Goal: Information Seeking & Learning: Learn about a topic

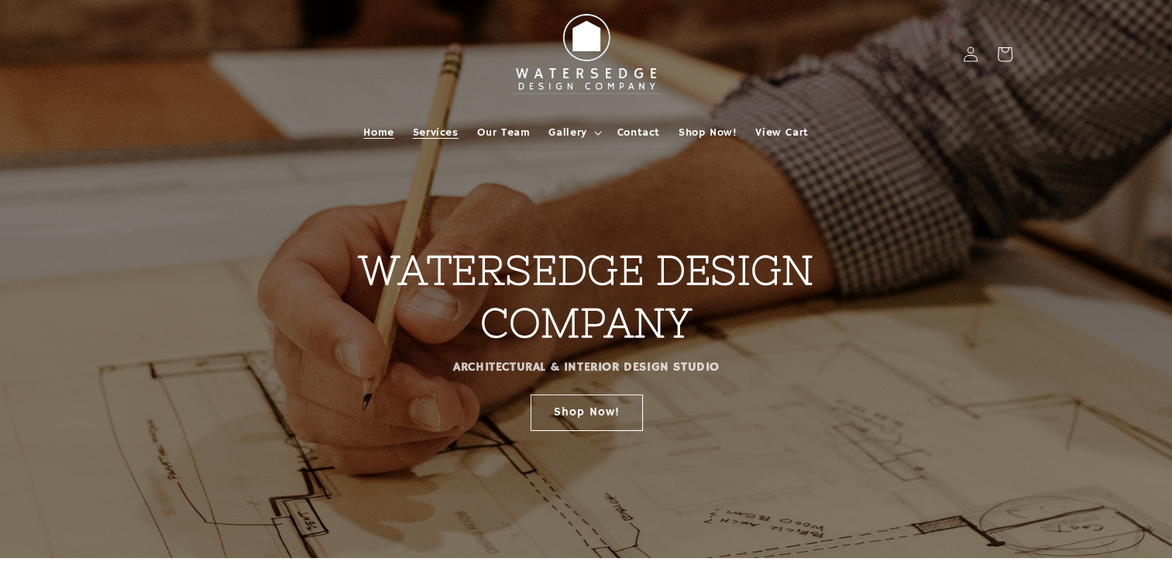
click at [435, 128] on span "Services" at bounding box center [436, 132] width 46 height 14
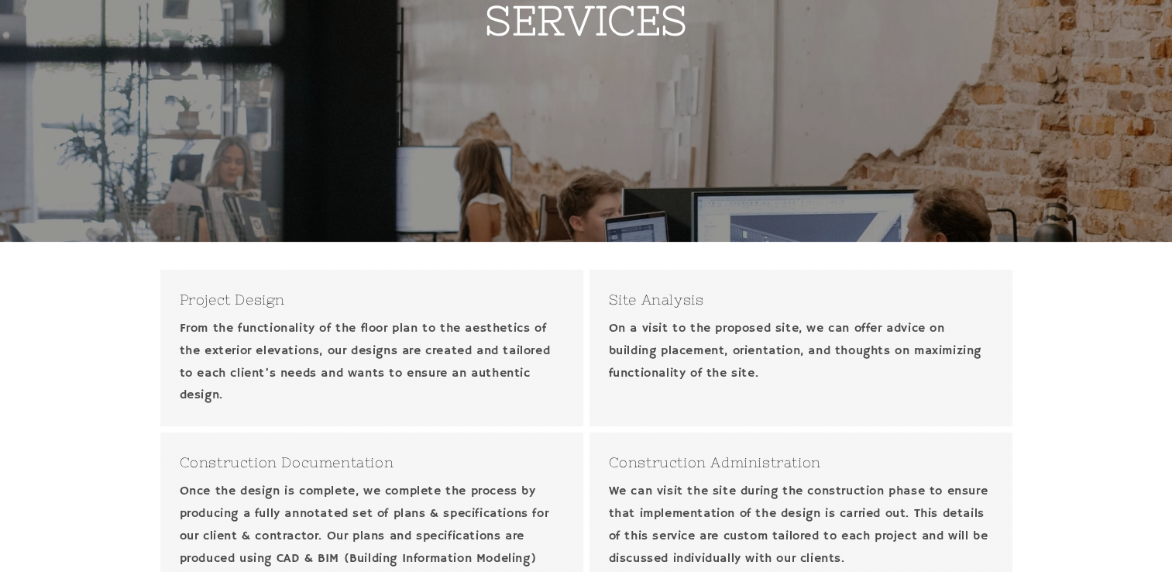
scroll to position [228, 0]
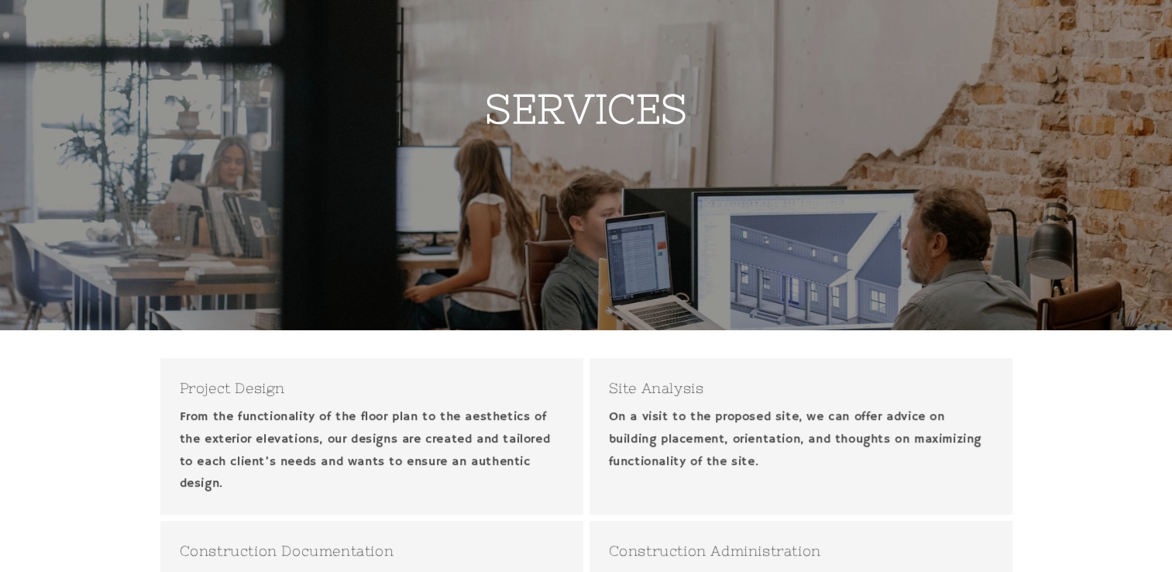
click at [194, 404] on div "Project Design From the functionality of the floor plan to the aesthetics of th…" at bounding box center [371, 436] width 423 height 156
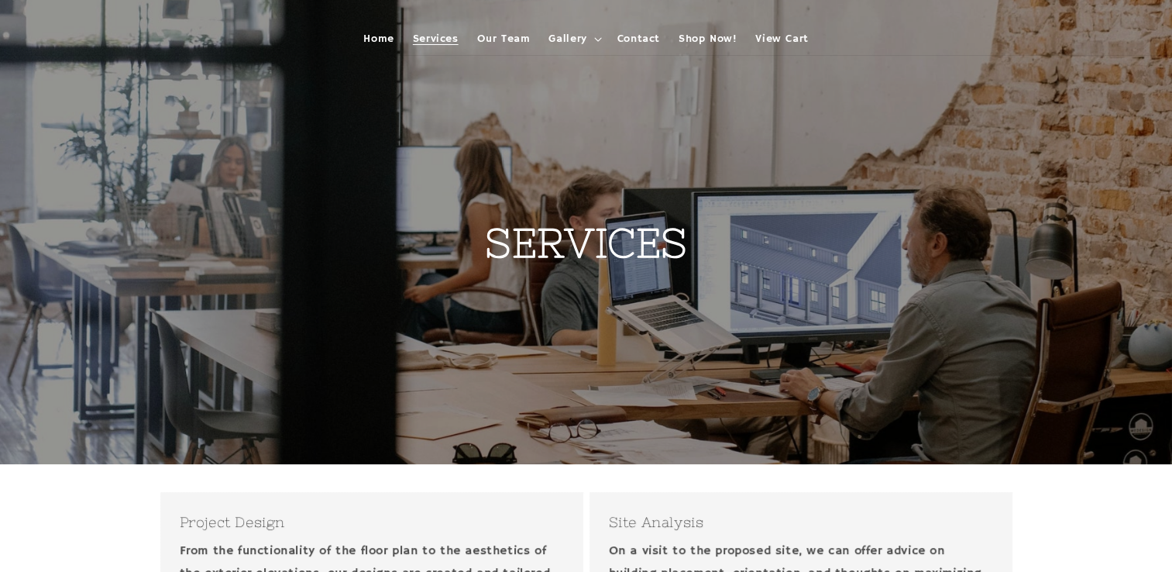
scroll to position [0, 0]
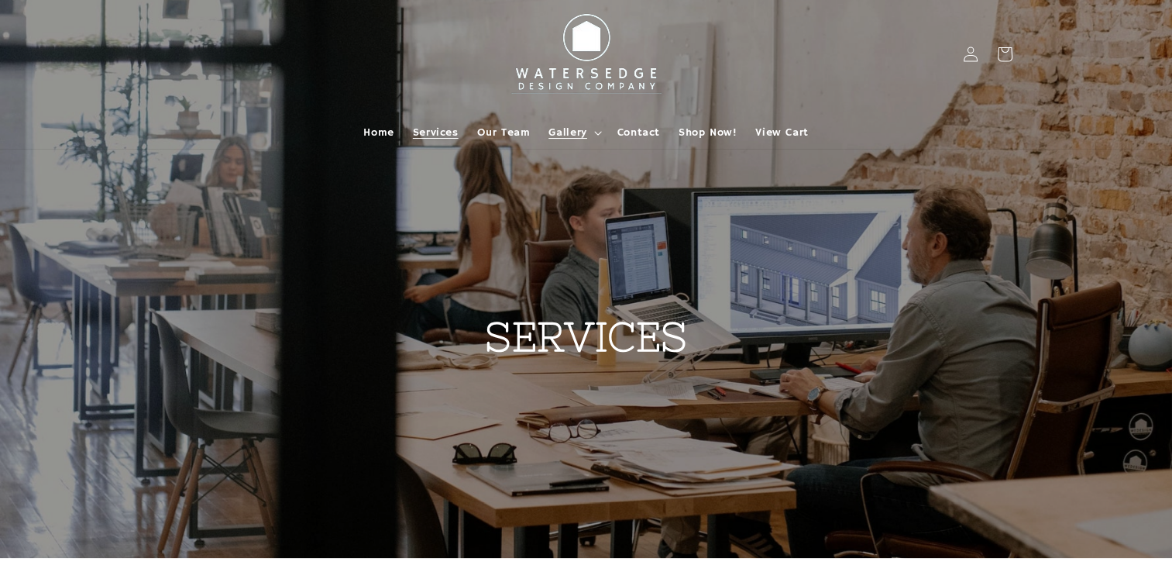
click at [583, 136] on span "Gallery" at bounding box center [567, 132] width 38 height 14
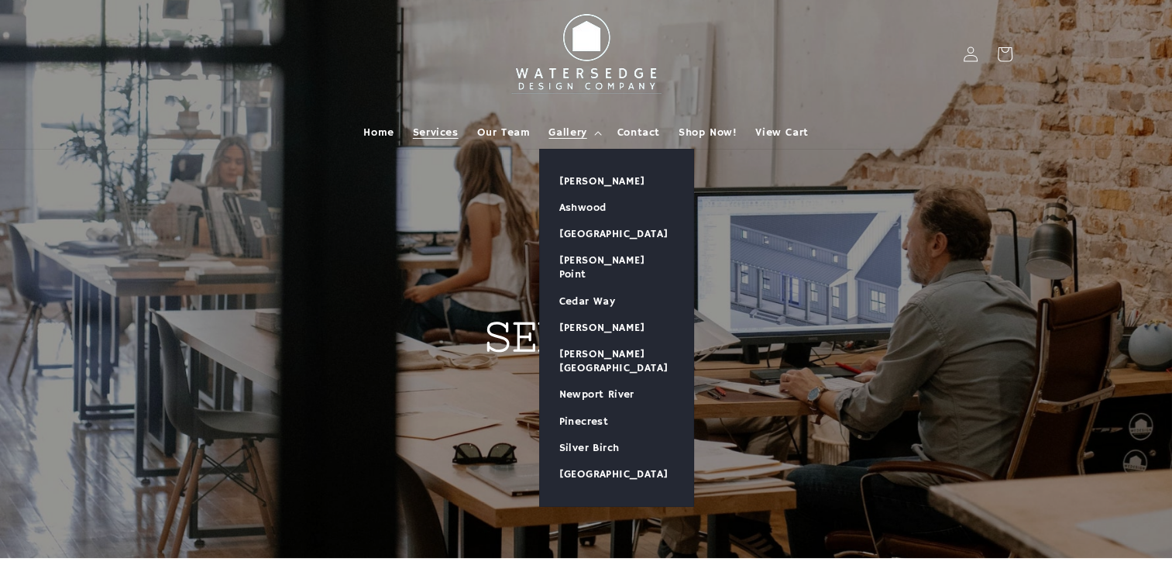
click at [514, 229] on h2 "SERVICES" at bounding box center [586, 278] width 294 height 169
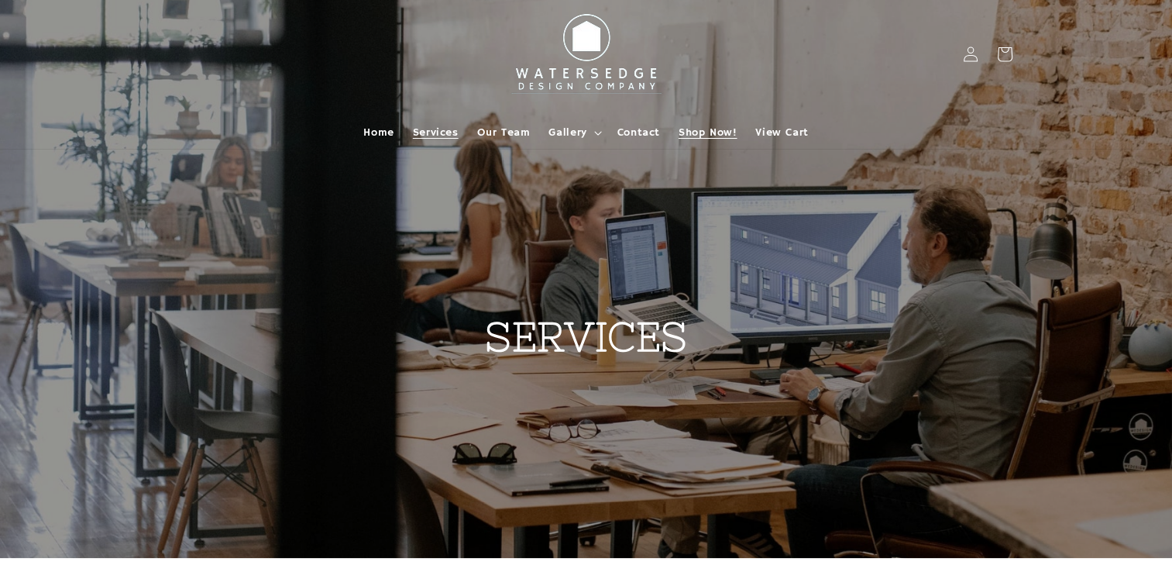
click at [690, 131] on span "Shop Now!" at bounding box center [708, 132] width 58 height 14
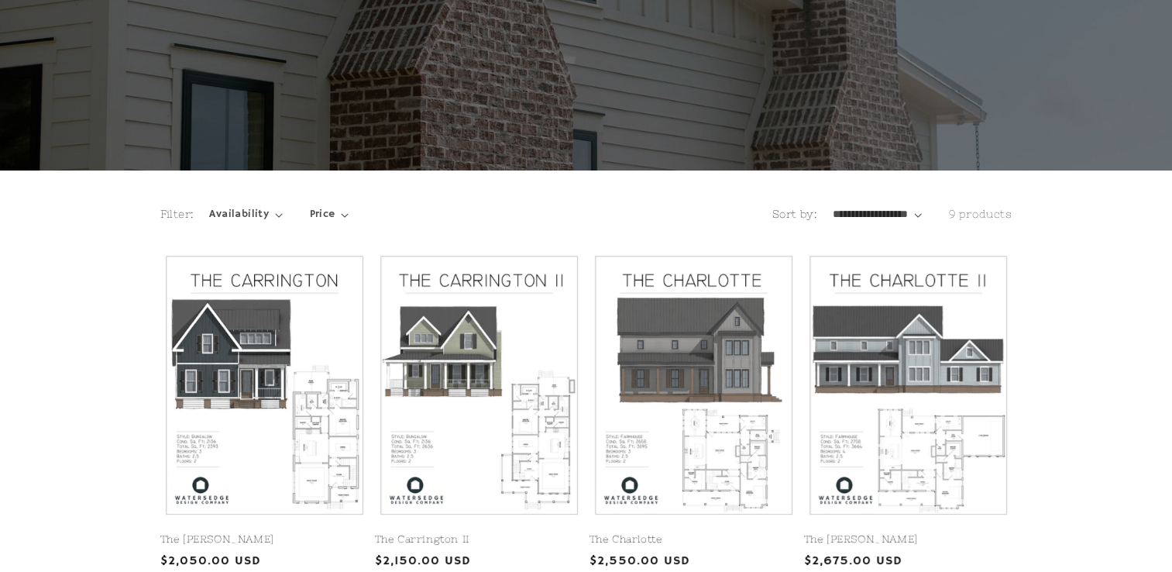
scroll to position [310, 0]
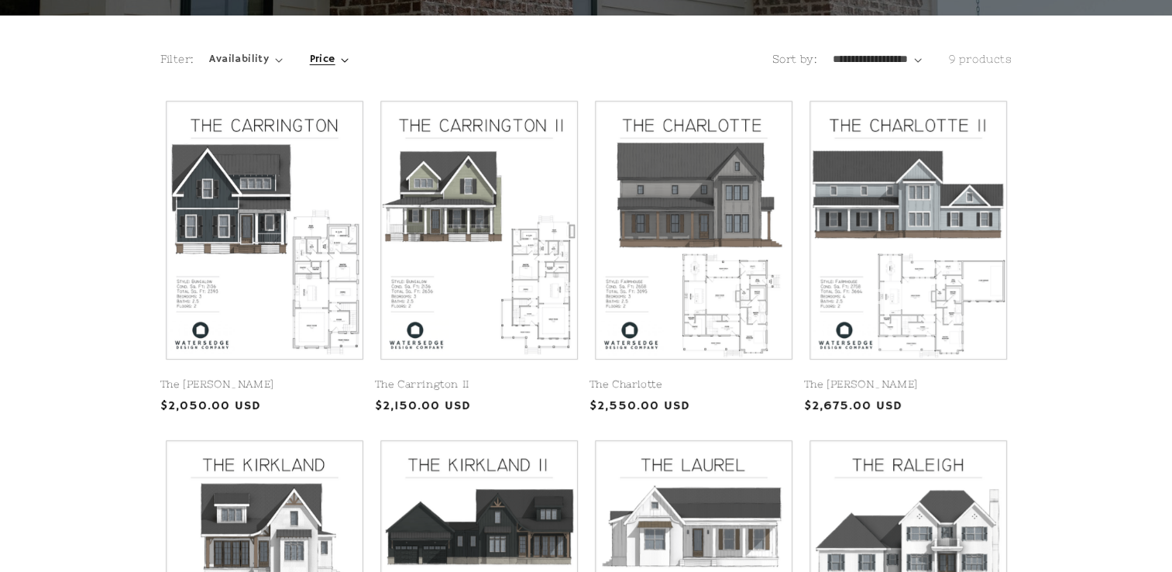
click at [313, 57] on span "Price" at bounding box center [323, 59] width 26 height 16
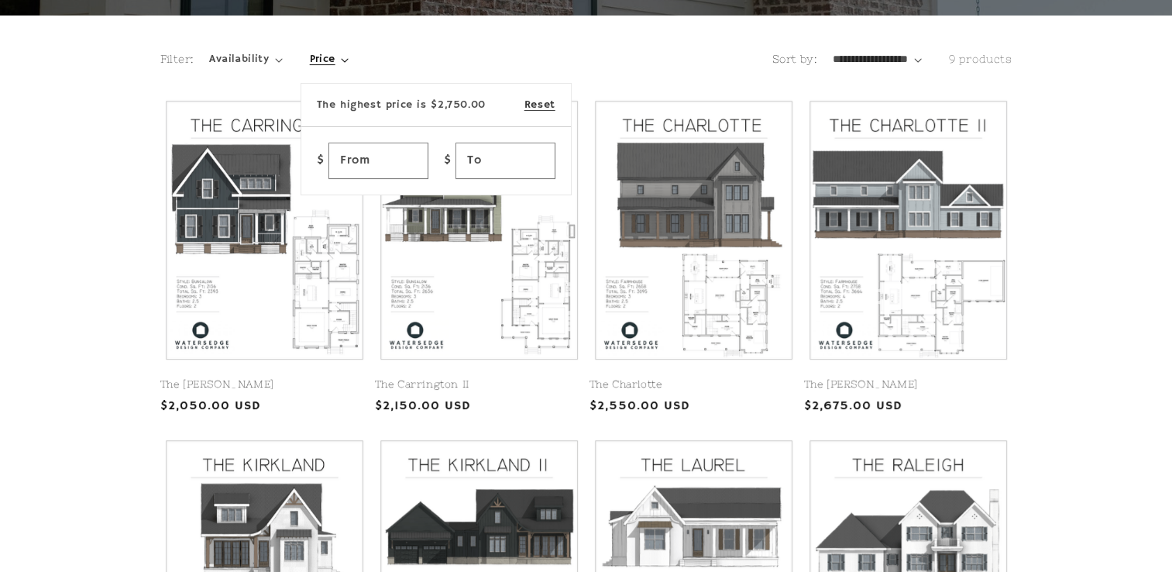
click at [310, 60] on summary "Price" at bounding box center [330, 59] width 40 height 16
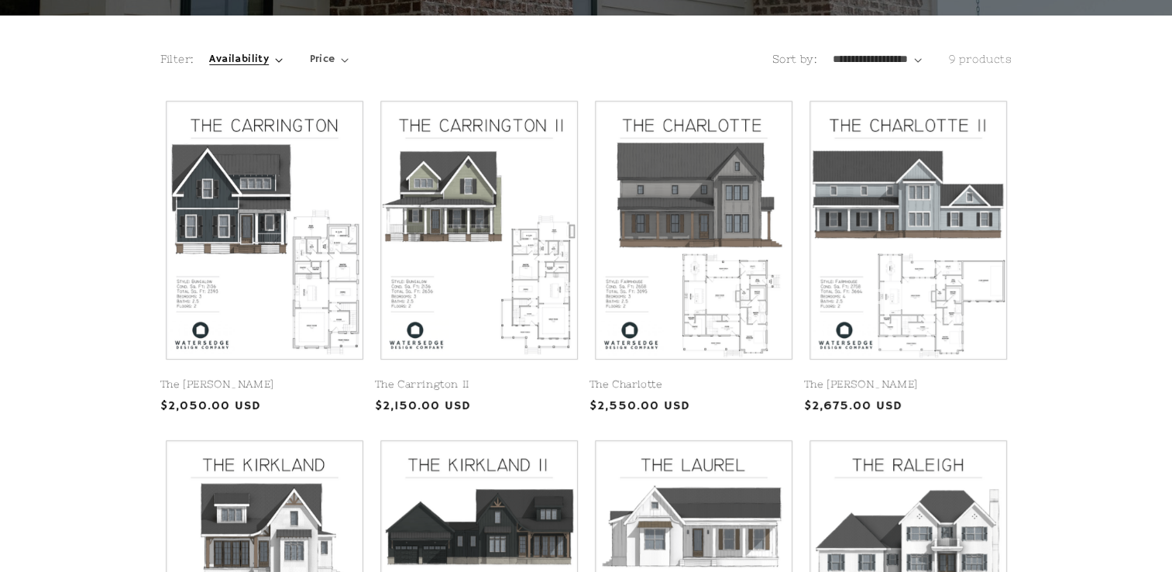
click at [257, 61] on span "Availability" at bounding box center [239, 59] width 60 height 16
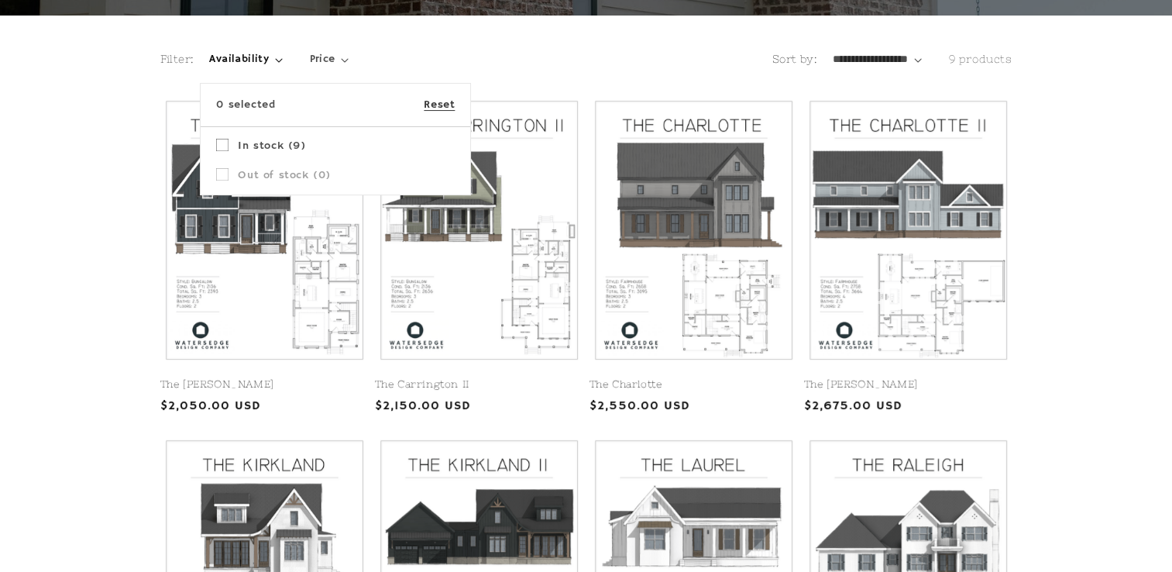
click at [220, 146] on icon at bounding box center [222, 145] width 12 height 12
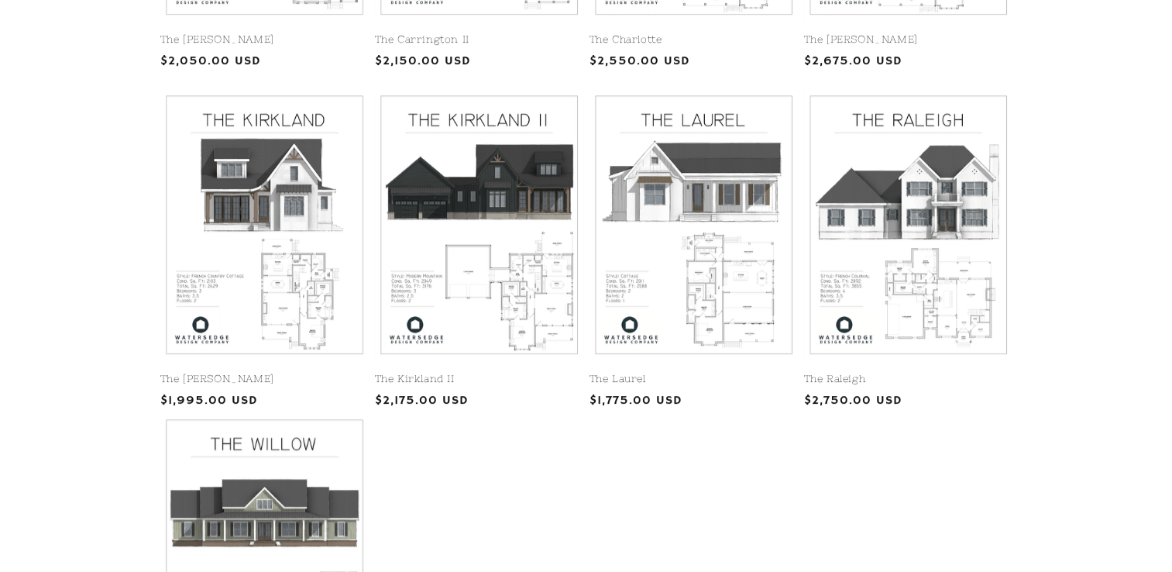
scroll to position [697, 0]
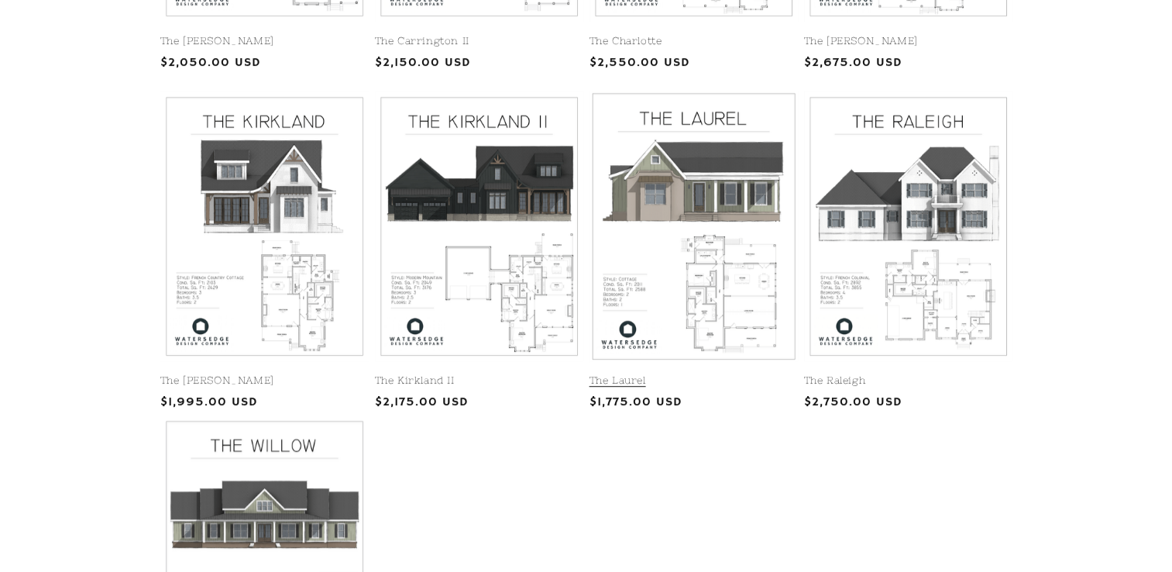
click at [626, 384] on link "The Laurel" at bounding box center [694, 380] width 208 height 13
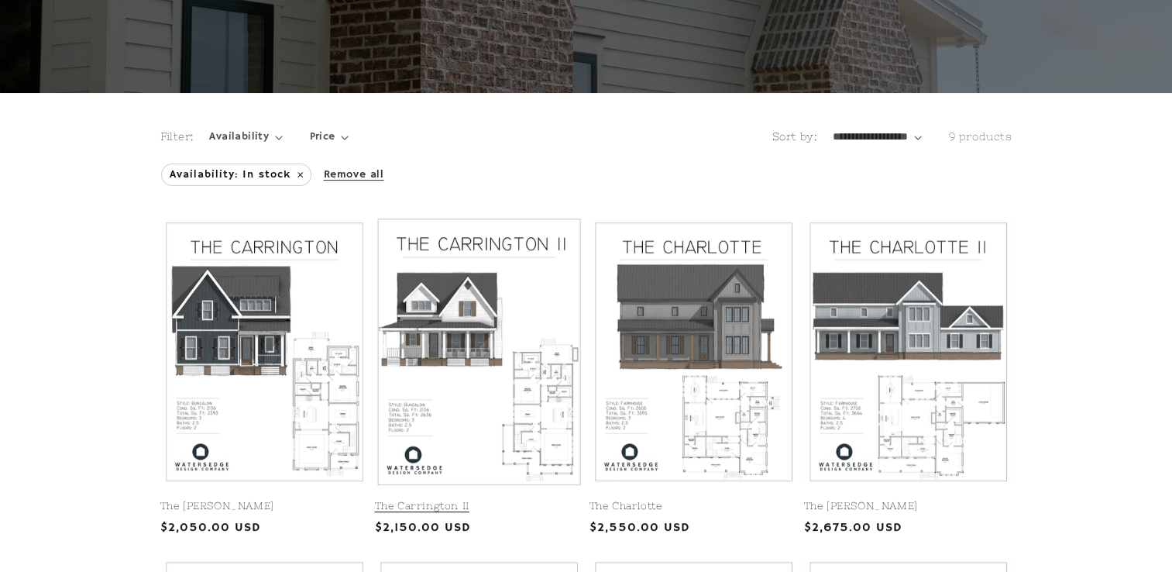
scroll to position [310, 0]
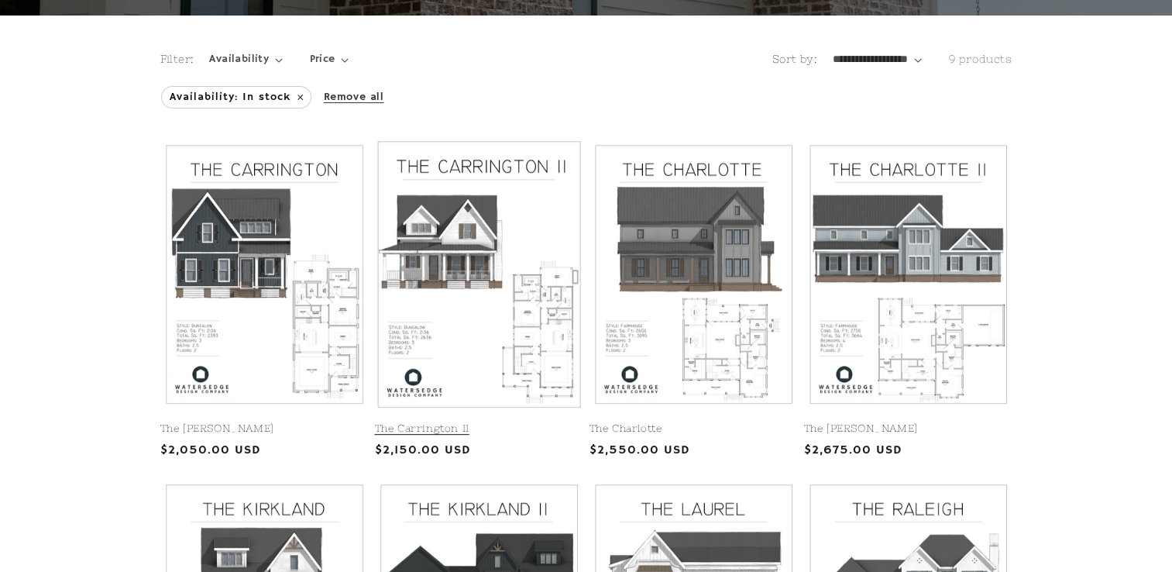
click at [493, 422] on link "The Carrington II" at bounding box center [479, 428] width 208 height 13
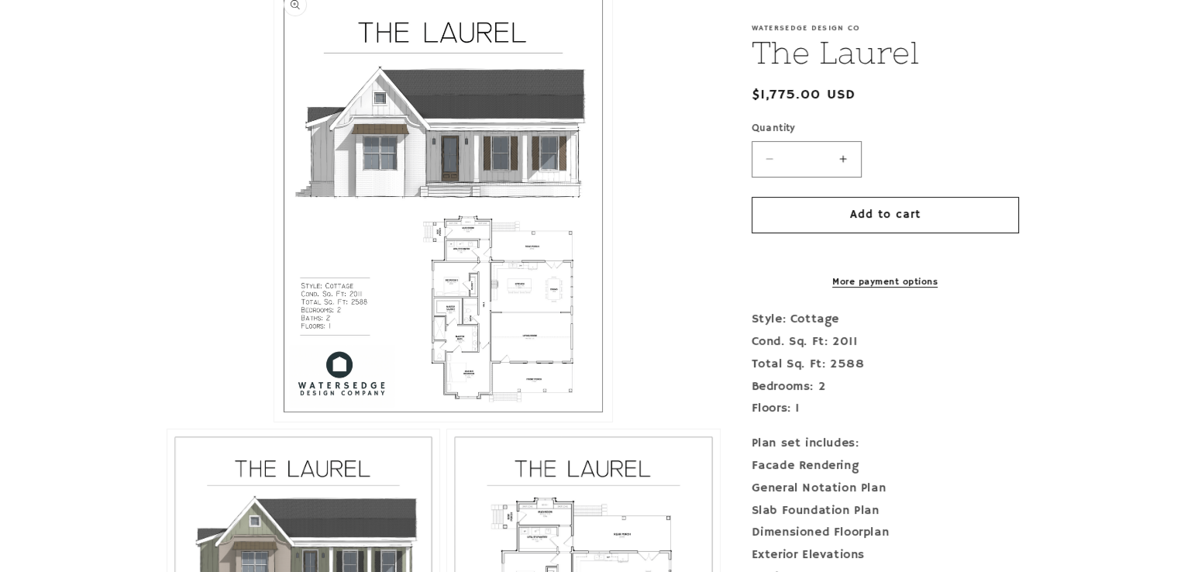
scroll to position [387, 0]
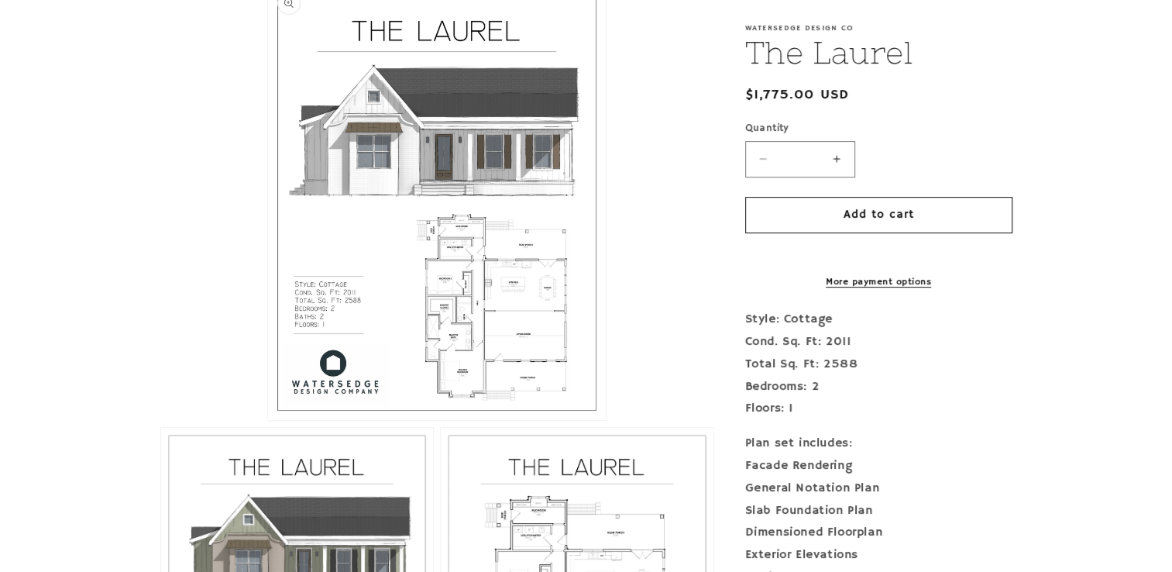
click at [268, 420] on button "Open media 1 in modal" at bounding box center [268, 420] width 0 height 0
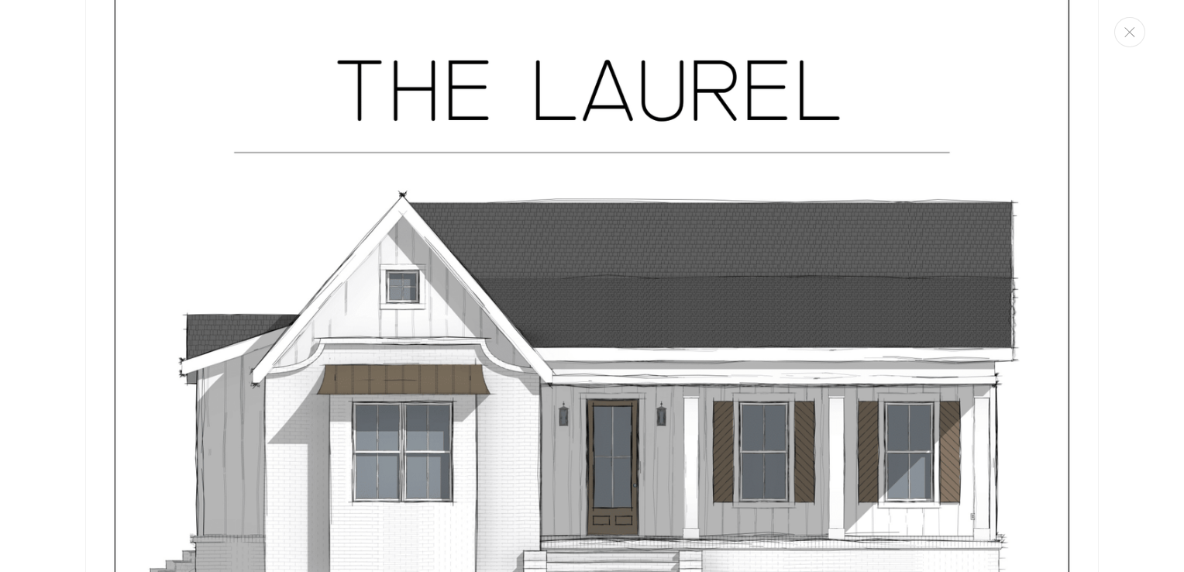
scroll to position [0, 0]
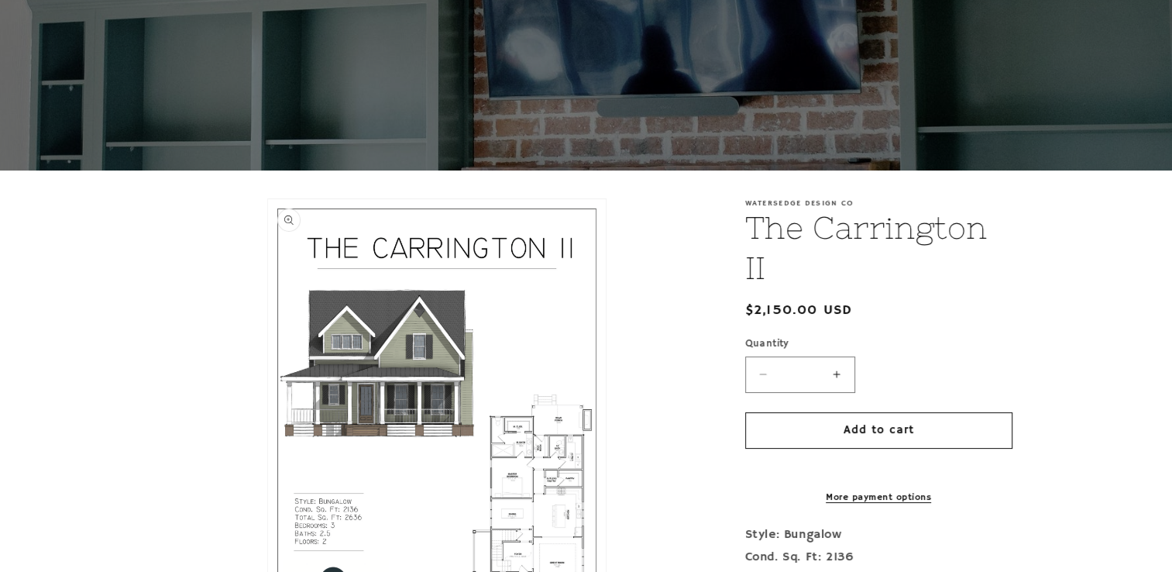
scroll to position [232, 0]
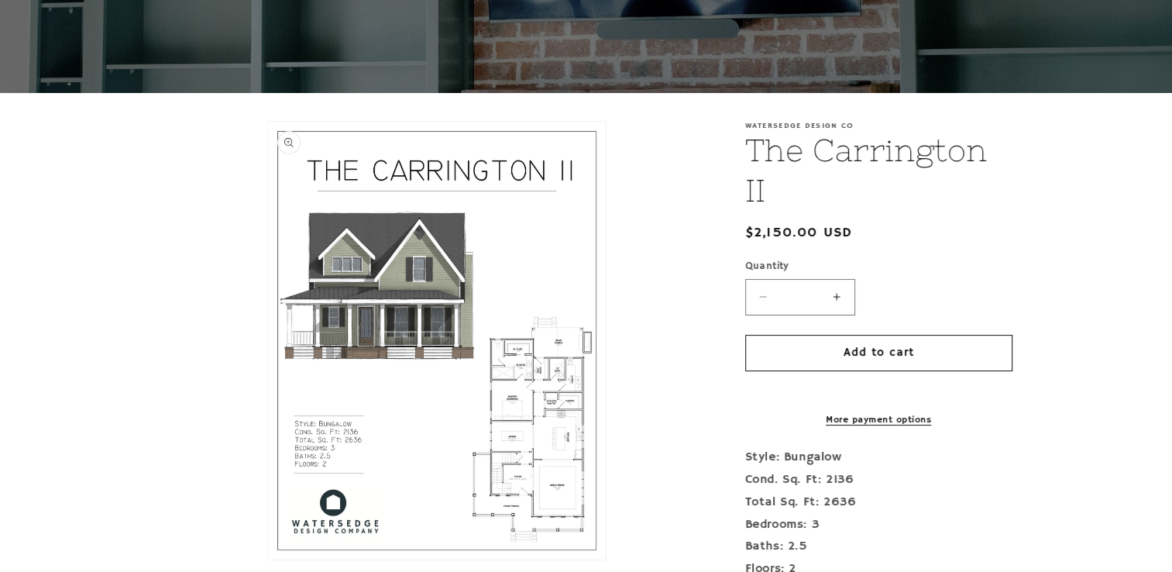
click at [268, 559] on button "Open media 1 in modal" at bounding box center [268, 559] width 0 height 0
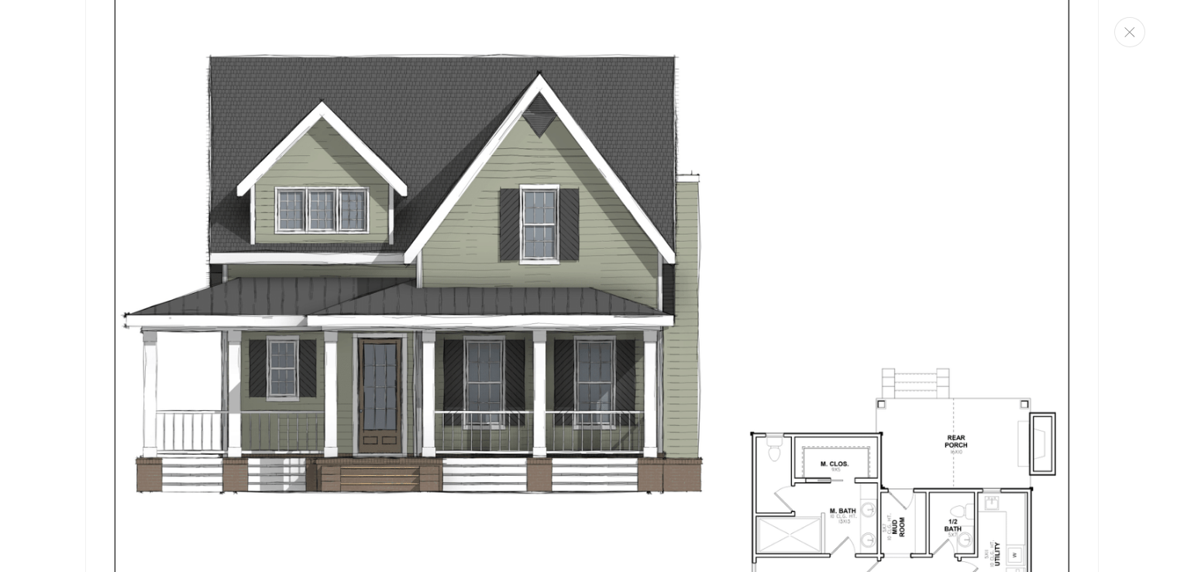
scroll to position [0, 0]
